Goal: Communication & Community: Share content

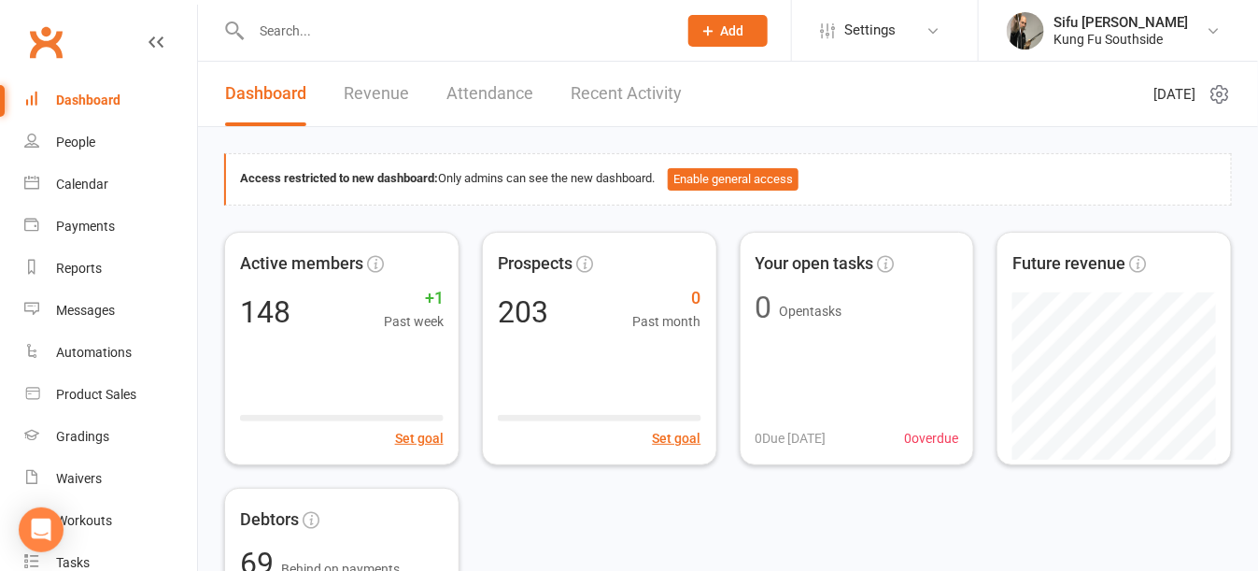
click at [272, 35] on input "text" at bounding box center [455, 31] width 418 height 26
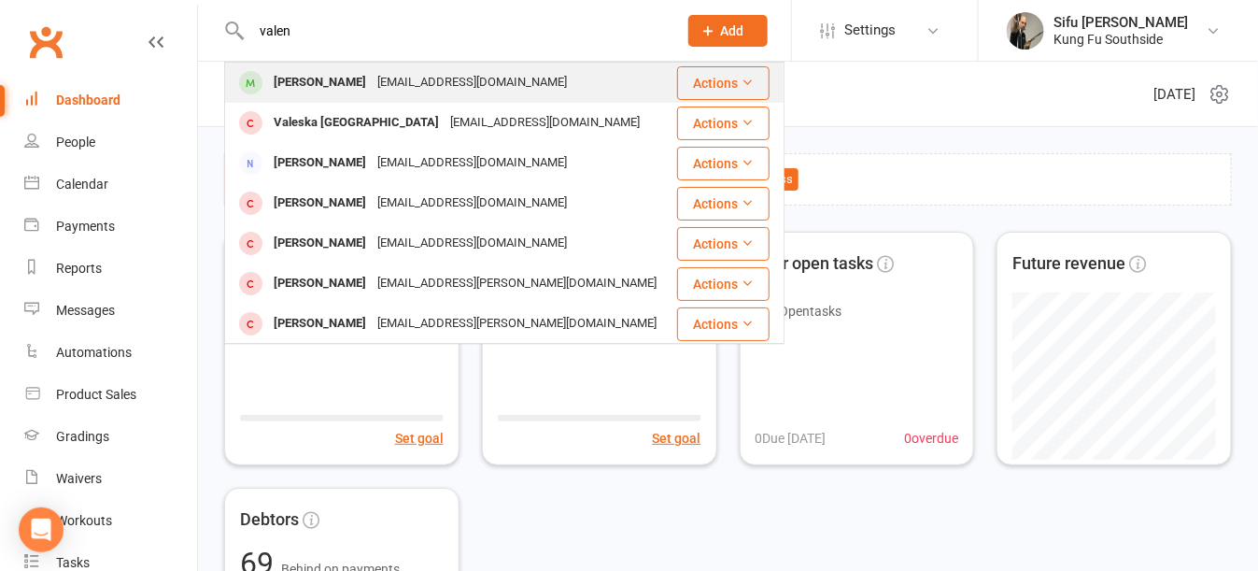
type input "valen"
click at [305, 85] on div "[PERSON_NAME]" at bounding box center [320, 82] width 104 height 27
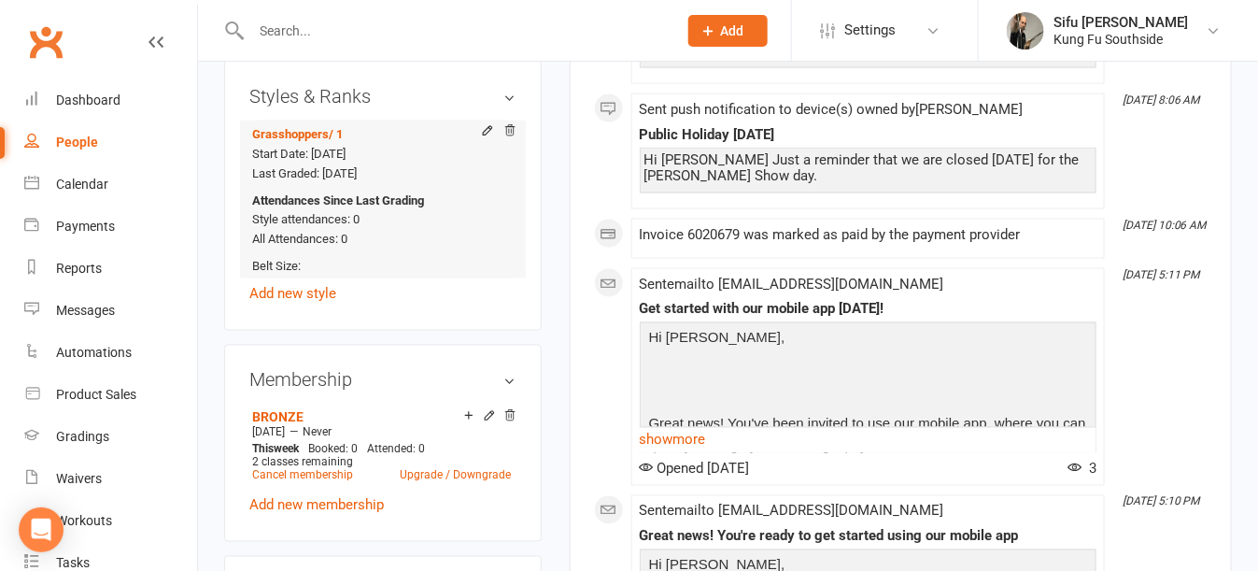
scroll to position [934, 0]
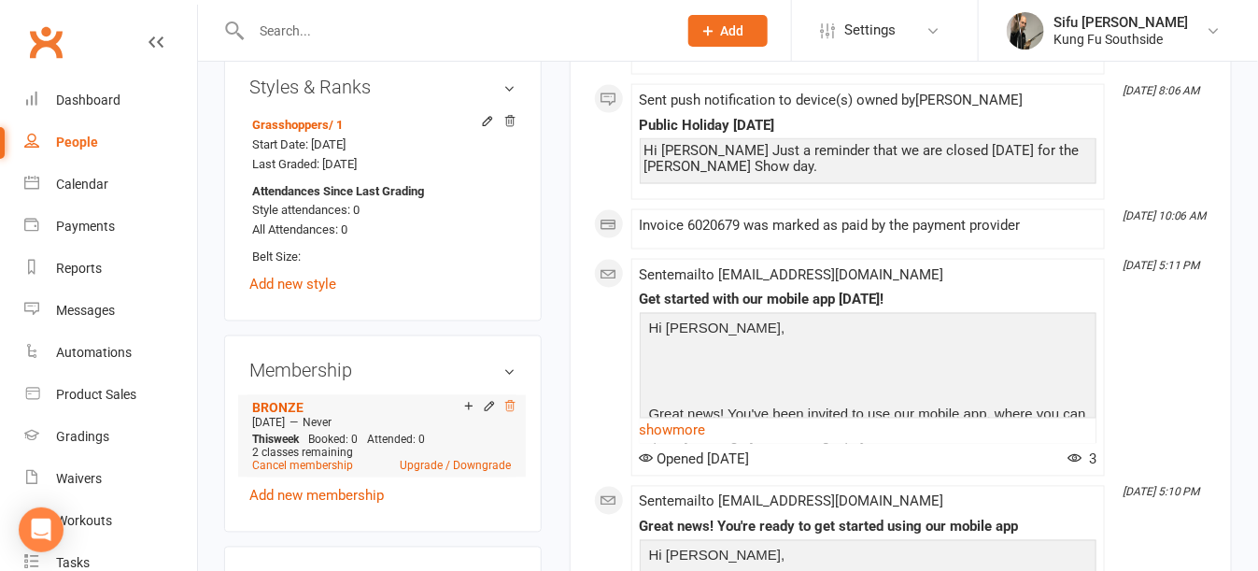
click at [512, 411] on icon at bounding box center [509, 406] width 9 height 10
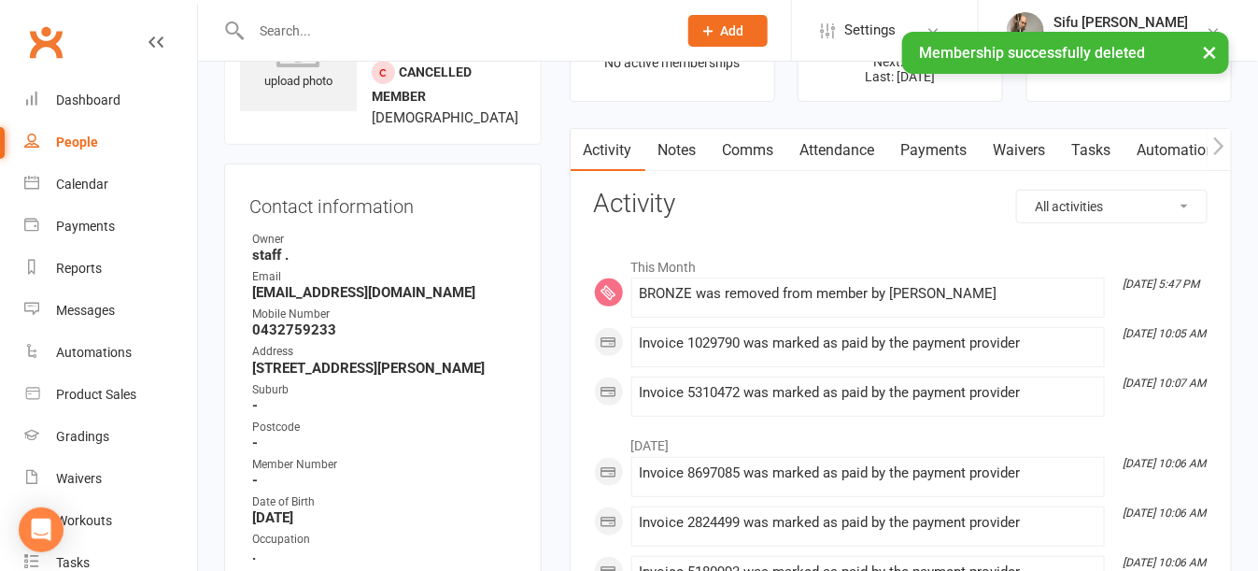
scroll to position [106, 0]
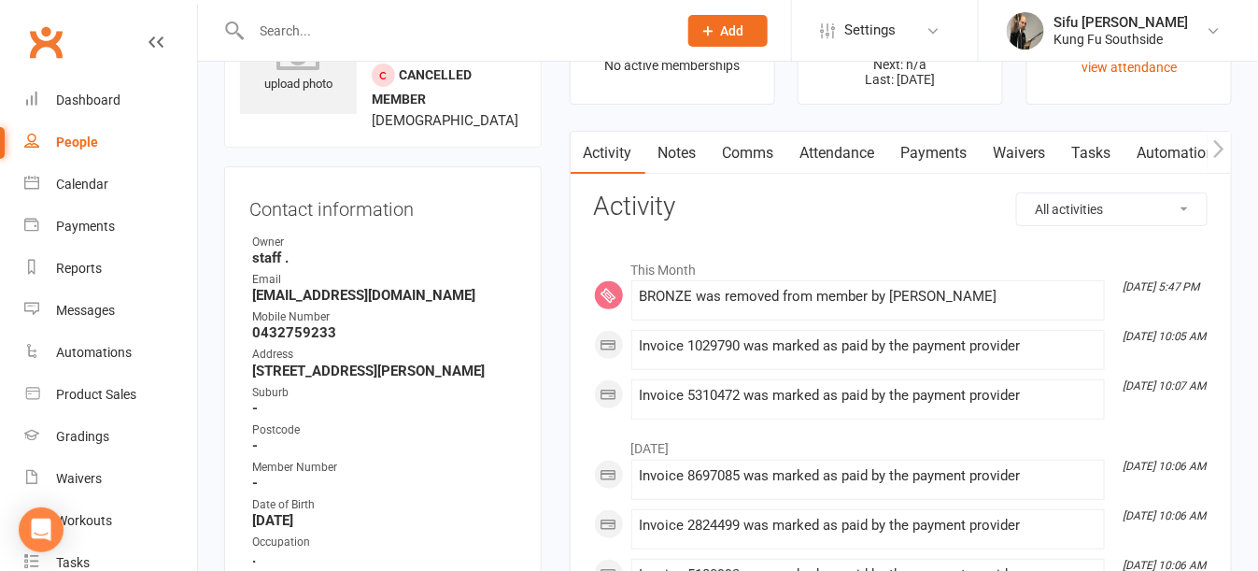
click at [919, 153] on link "Payments" at bounding box center [934, 153] width 92 height 43
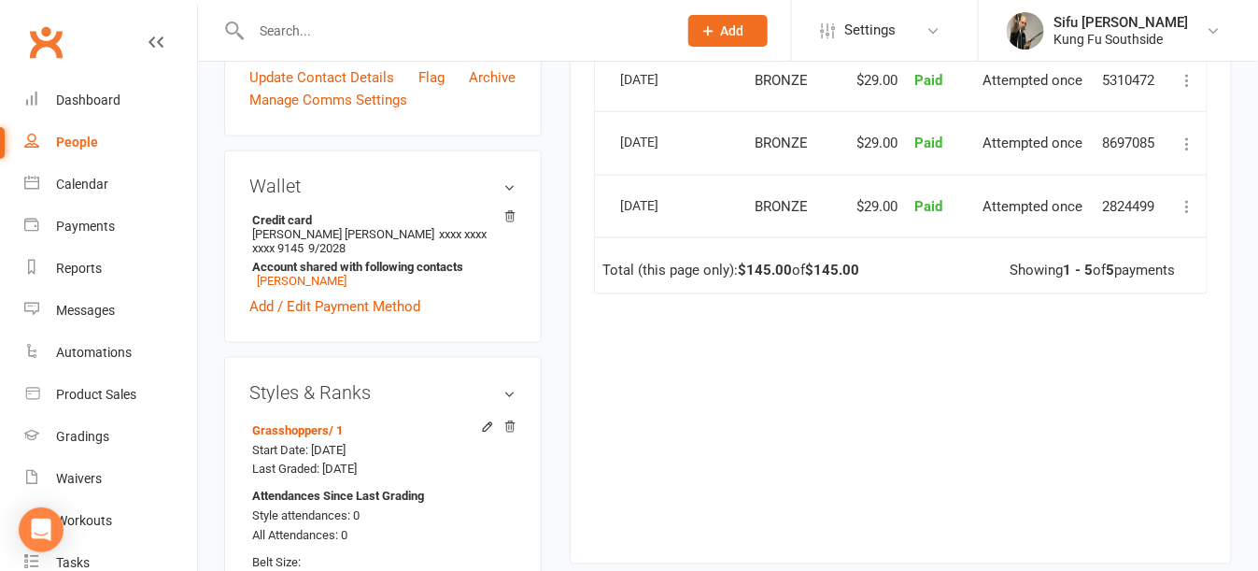
scroll to position [560, 0]
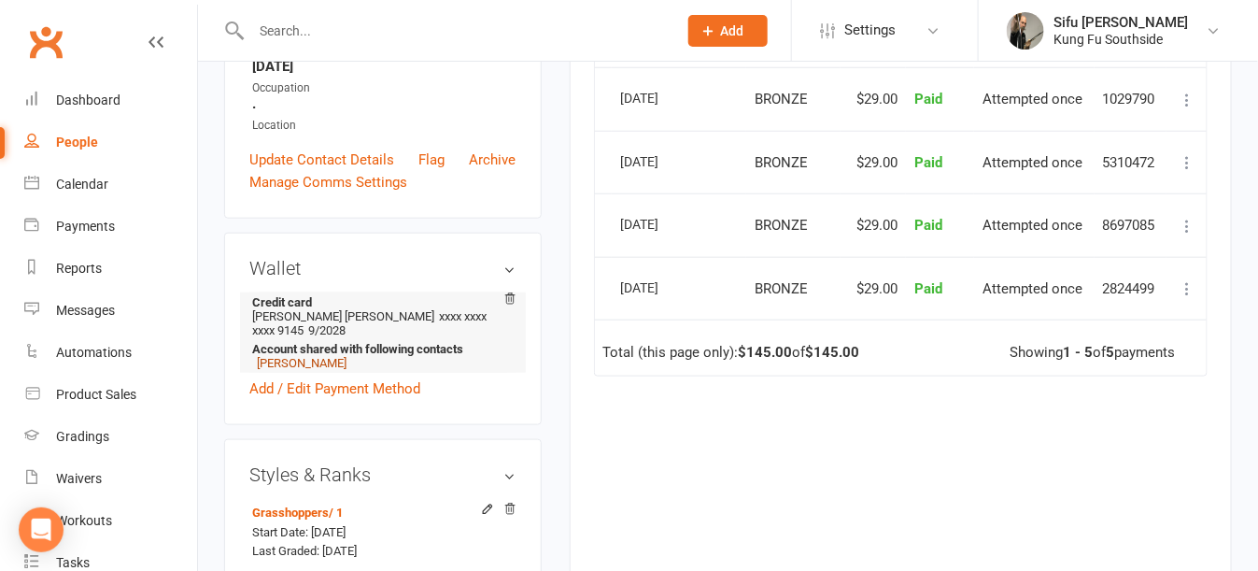
click at [297, 370] on link "[PERSON_NAME]" at bounding box center [302, 363] width 90 height 14
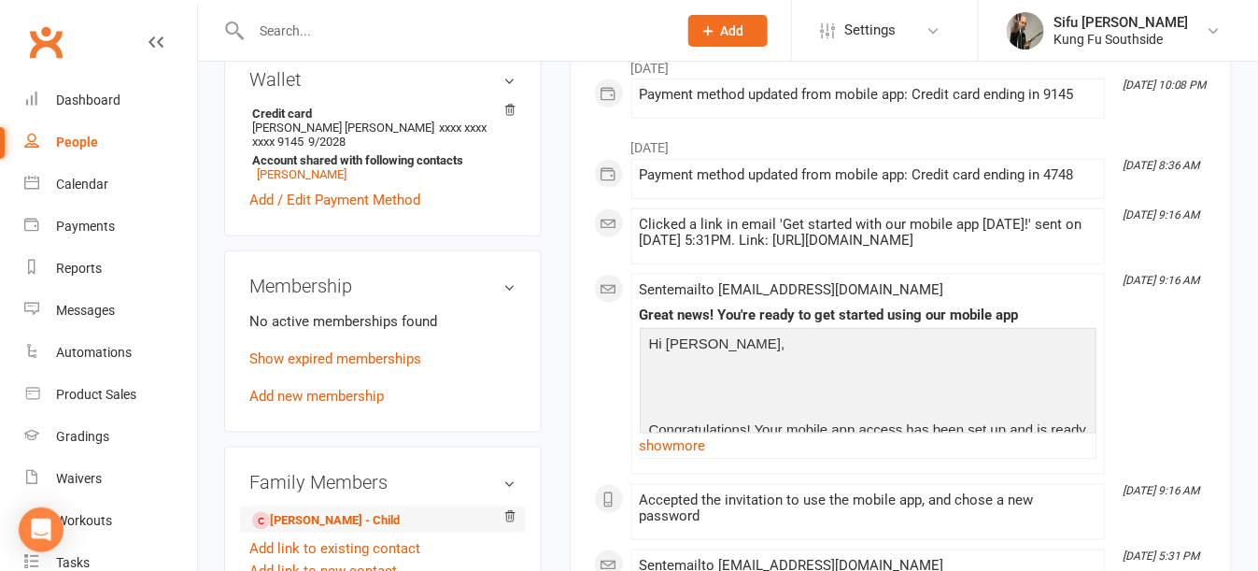
scroll to position [280, 0]
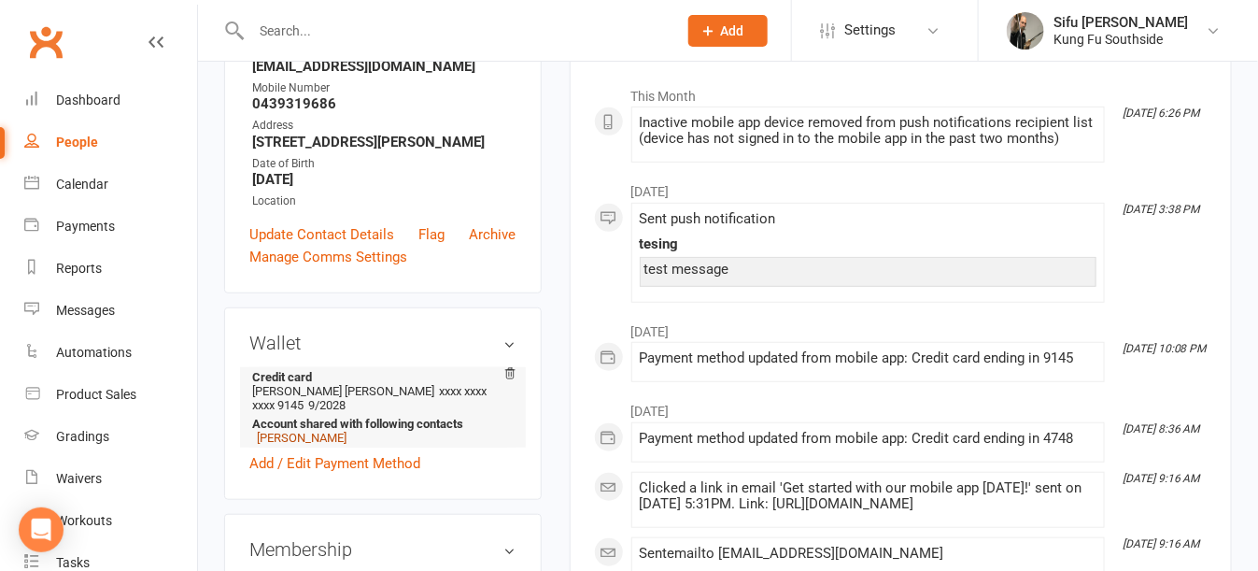
click at [260, 445] on link "[PERSON_NAME]" at bounding box center [302, 438] width 90 height 14
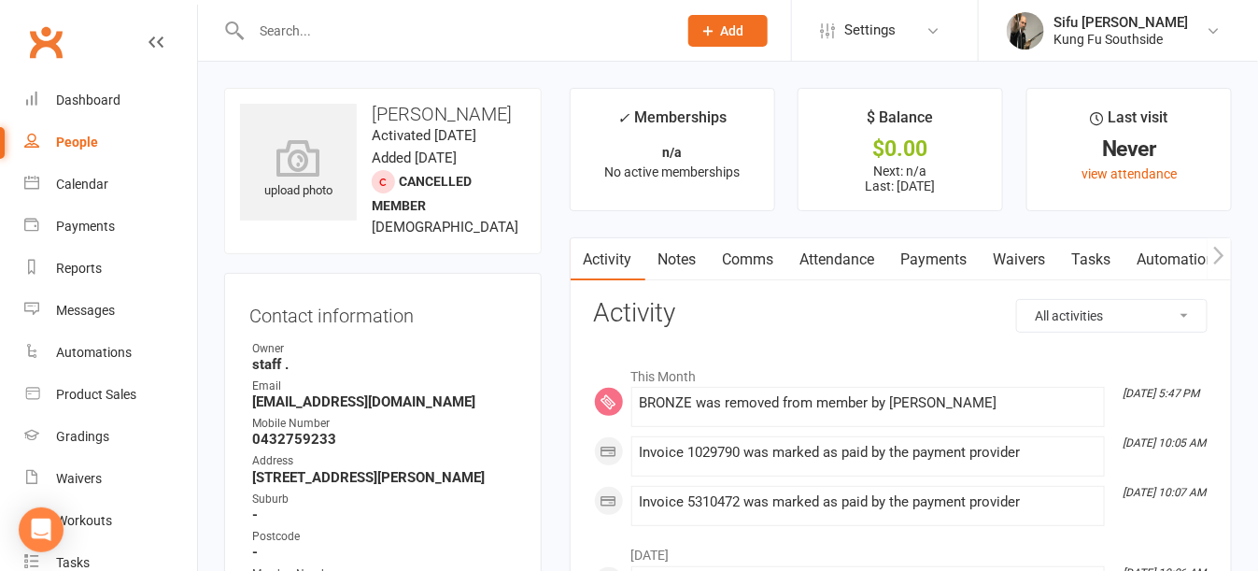
click at [734, 260] on link "Comms" at bounding box center [749, 259] width 78 height 43
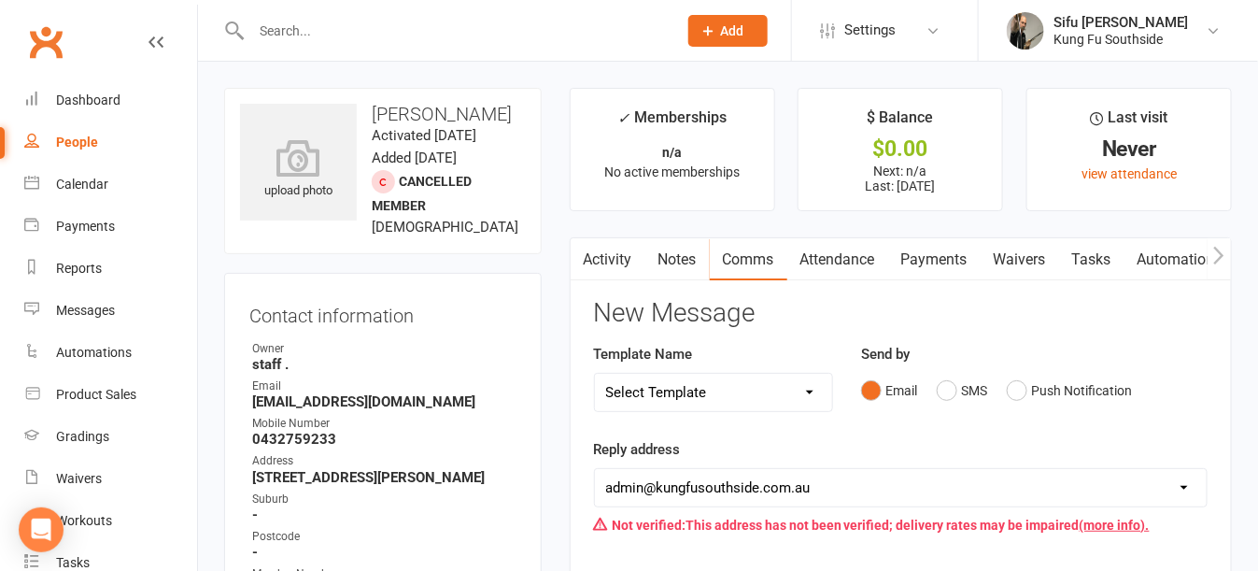
click at [657, 395] on select "Select Template [Email] 21 days kids offer [Email] Annual [PERSON_NAME] Due [Em…" at bounding box center [713, 392] width 237 height 37
select select "3"
click at [595, 374] on select "Select Template [Email] 21 days kids offer [Email] Annual [PERSON_NAME] Due [Em…" at bounding box center [713, 392] width 237 height 37
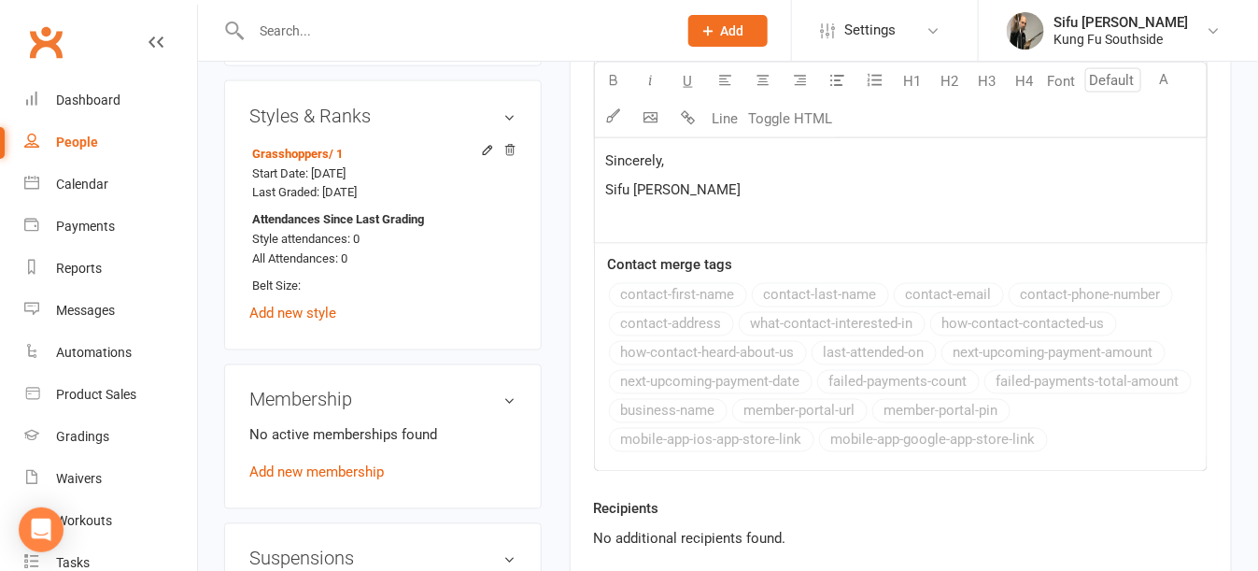
scroll to position [1121, 0]
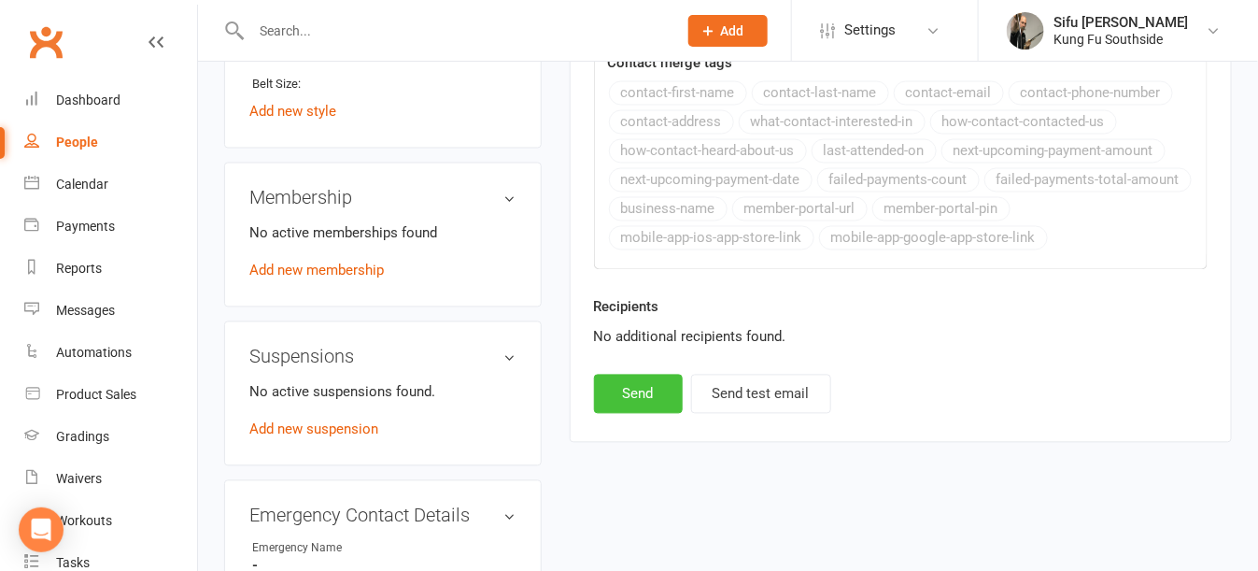
click at [611, 391] on button "Send" at bounding box center [638, 393] width 89 height 39
select select
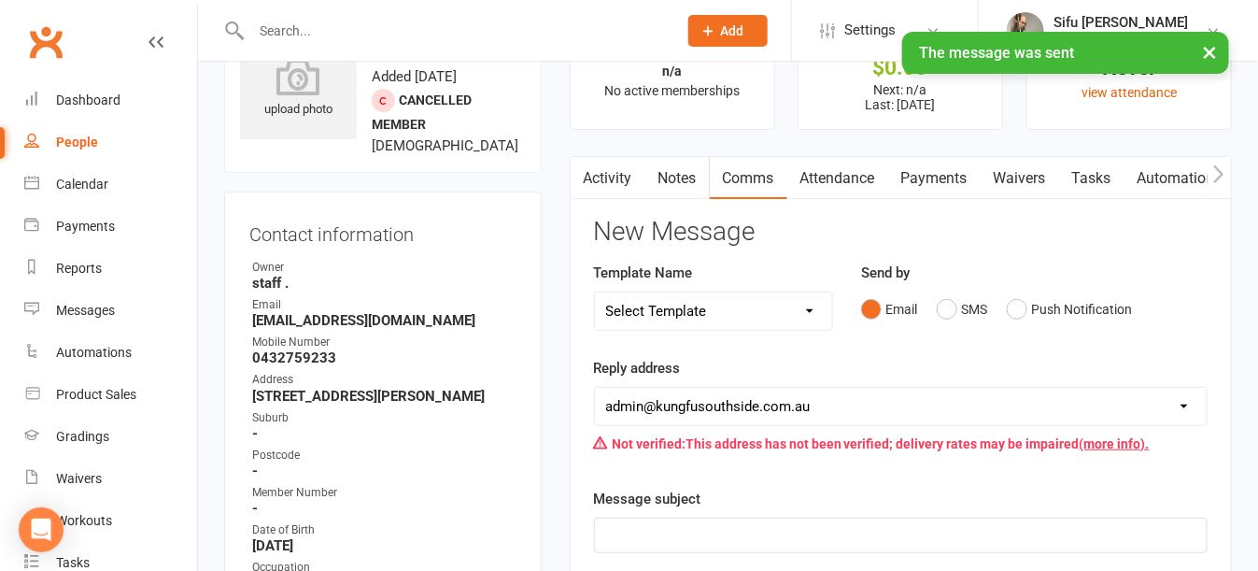
scroll to position [0, 0]
